Goal: Navigation & Orientation: Find specific page/section

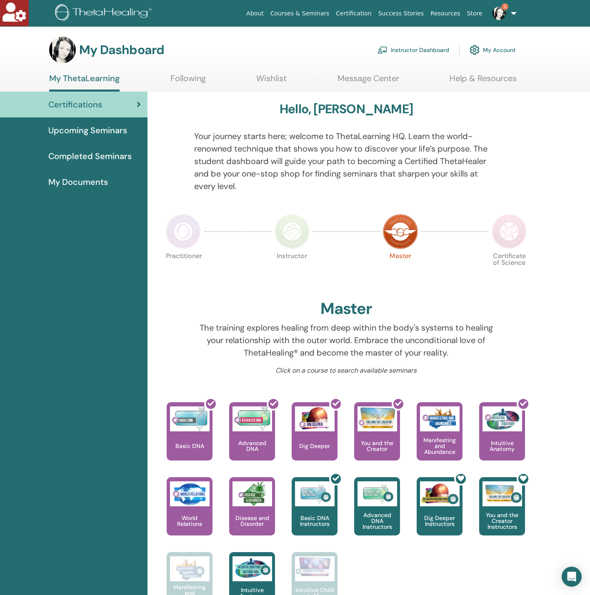
click at [401, 51] on link "Instructor Dashboard" at bounding box center [413, 50] width 72 height 18
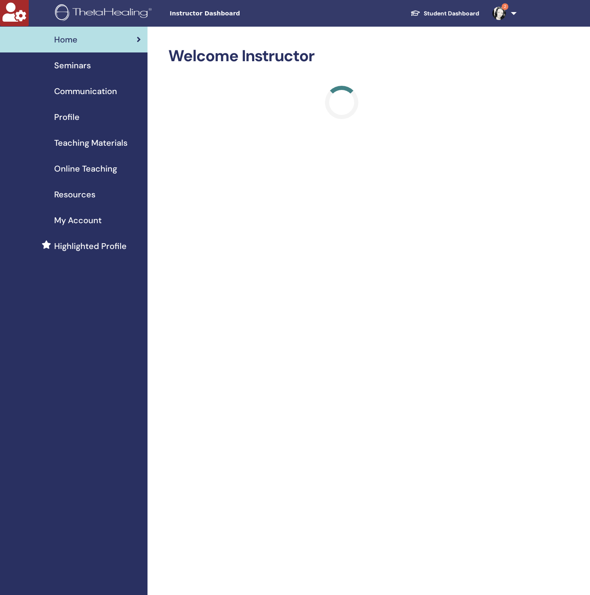
click at [77, 165] on span "Online Teaching" at bounding box center [85, 168] width 63 height 12
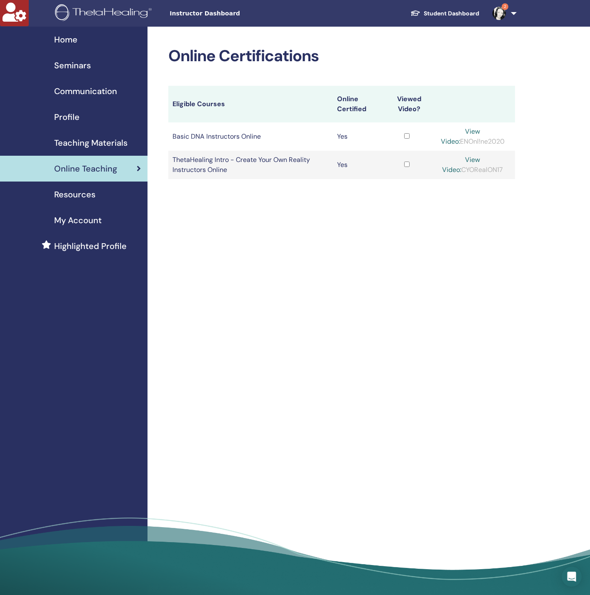
click at [76, 149] on span "Teaching Materials" at bounding box center [90, 143] width 73 height 12
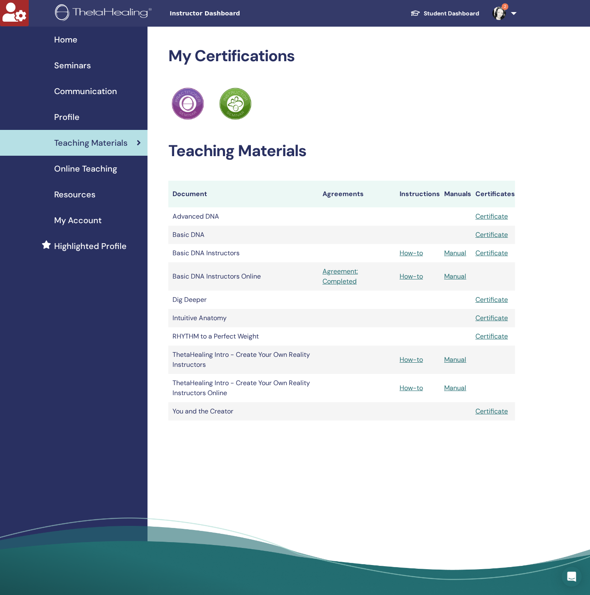
click at [84, 69] on span "Seminars" at bounding box center [72, 65] width 37 height 12
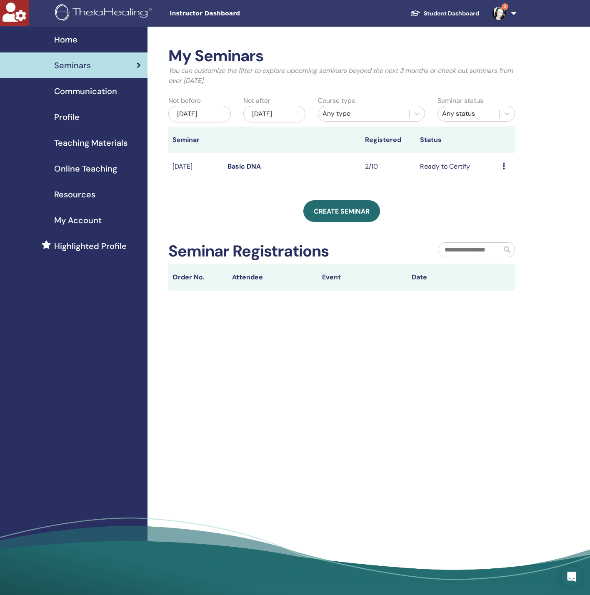
click at [231, 162] on link "Basic DNA" at bounding box center [243, 166] width 33 height 9
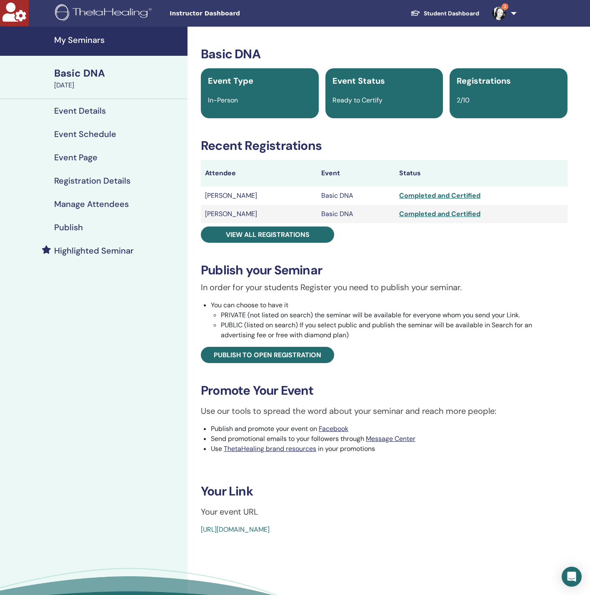
click at [76, 227] on h4 "Publish" at bounding box center [68, 227] width 29 height 10
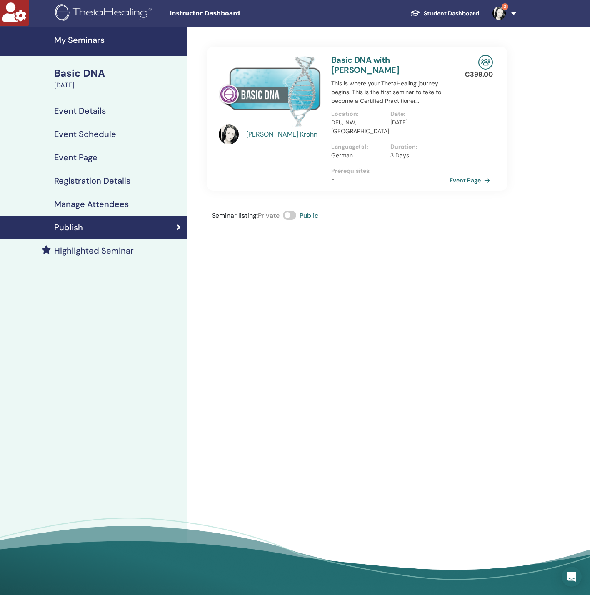
click at [93, 202] on h4 "Manage Attendees" at bounding box center [91, 204] width 75 height 10
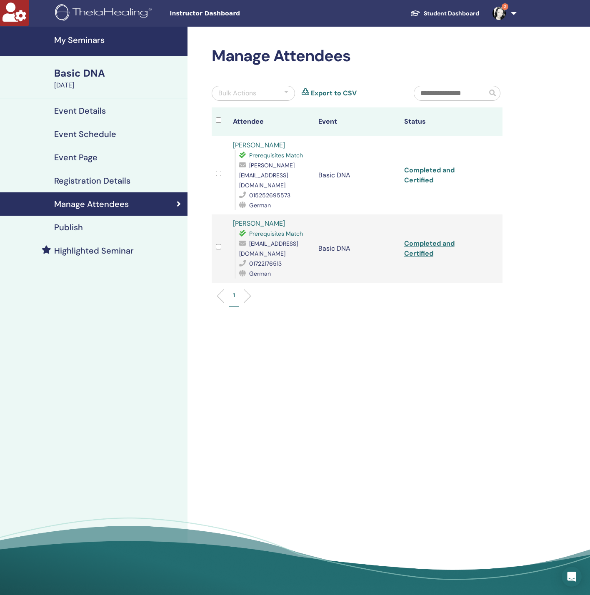
click at [96, 185] on h4 "Registration Details" at bounding box center [92, 181] width 76 height 10
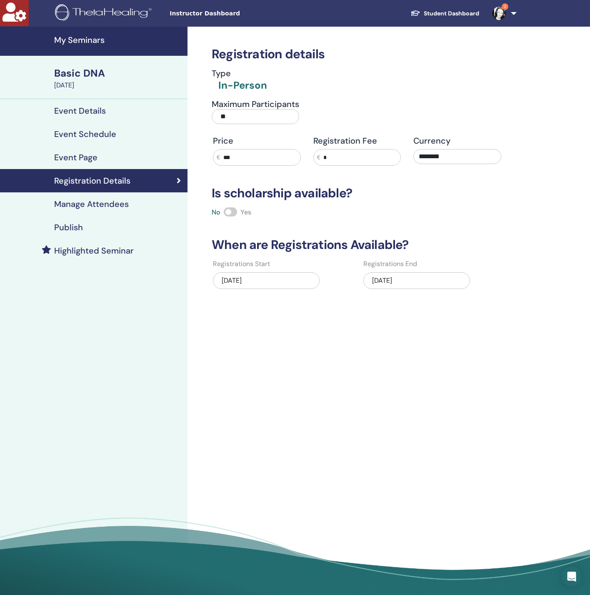
click at [81, 150] on link "Event Page" at bounding box center [93, 157] width 187 height 23
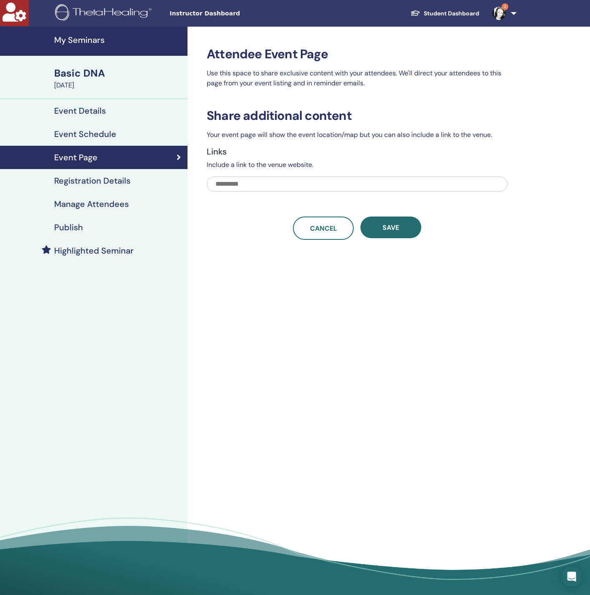
click at [95, 39] on h4 "My Seminars" at bounding box center [118, 40] width 128 height 10
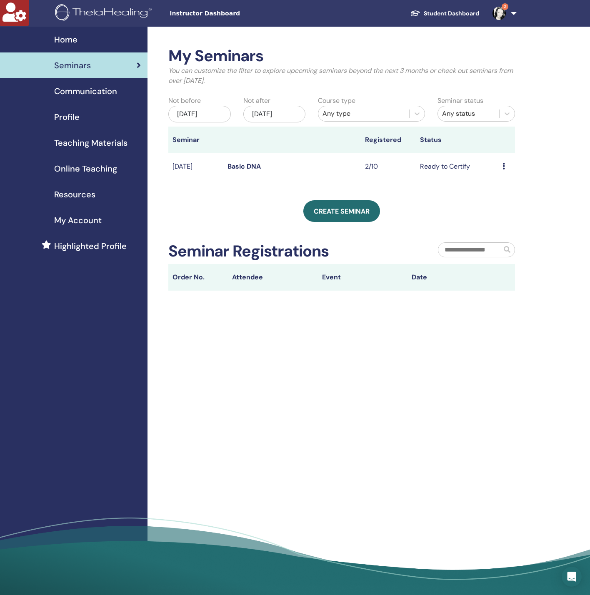
click at [85, 225] on span "My Account" at bounding box center [77, 220] width 47 height 12
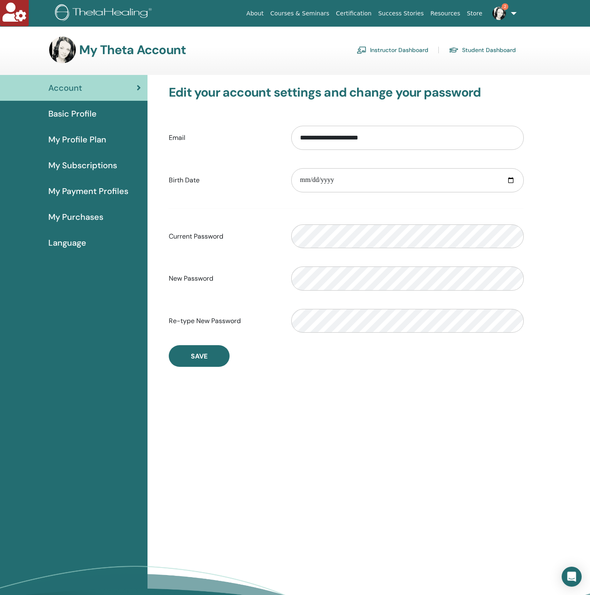
click at [94, 167] on span "My Subscriptions" at bounding box center [82, 165] width 69 height 12
